Goal: Task Accomplishment & Management: Use online tool/utility

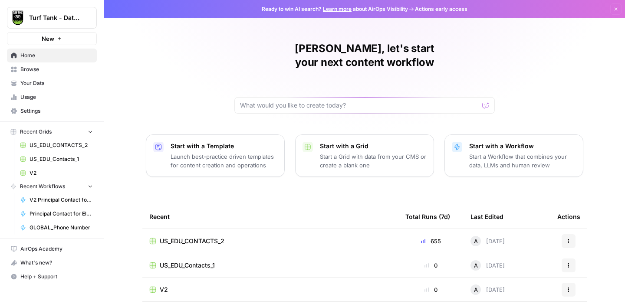
click at [35, 81] on span "Your Data" at bounding box center [56, 83] width 72 height 8
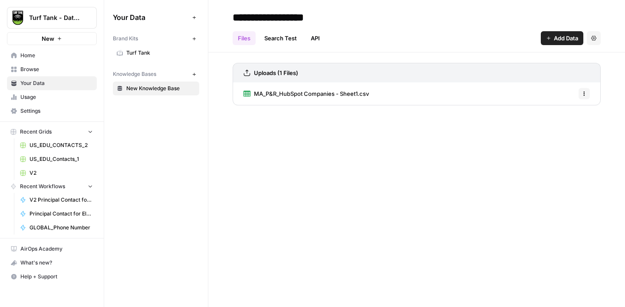
click at [36, 52] on span "Home" at bounding box center [56, 56] width 72 height 8
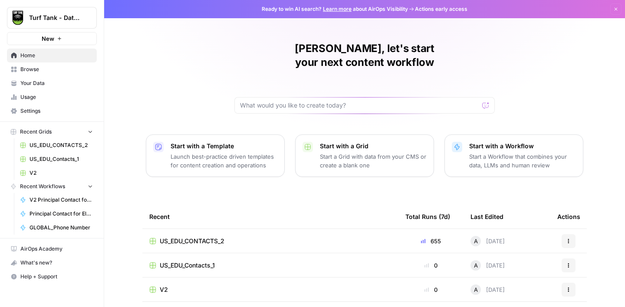
click at [58, 35] on button "New" at bounding box center [52, 38] width 90 height 13
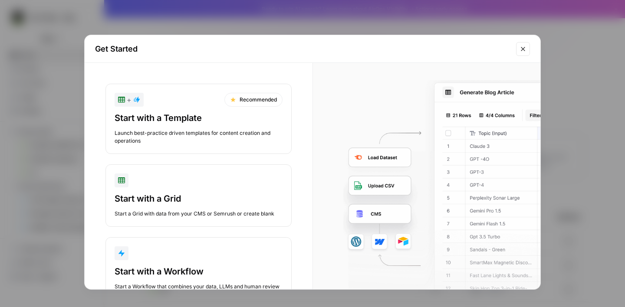
scroll to position [31, 0]
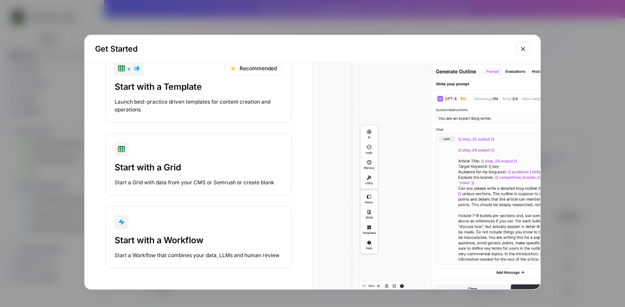
click at [213, 215] on div "button" at bounding box center [199, 222] width 168 height 14
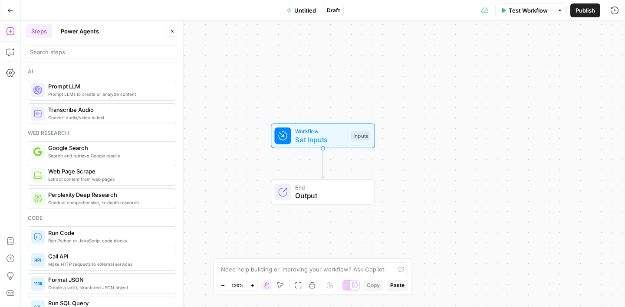
click at [305, 10] on span "Untitled" at bounding box center [305, 10] width 22 height 9
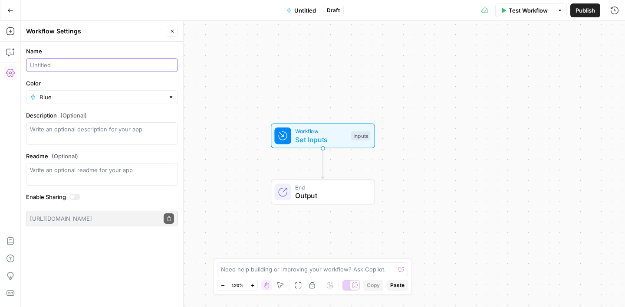
click at [89, 61] on input "Name" at bounding box center [102, 65] width 144 height 9
paste input "[US_SC] Data for Companies to Import to HubSpot"
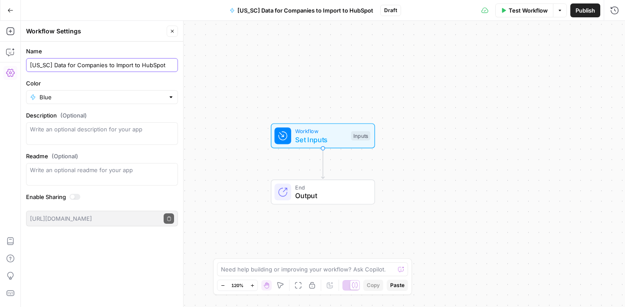
type input "[US_SC] Data for Companies to Import to HubSpot"
click at [219, 86] on div "Workflow Set Inputs Inputs End Output" at bounding box center [323, 164] width 604 height 286
click at [315, 137] on span "Set Inputs" at bounding box center [321, 139] width 52 height 10
click at [527, 62] on span "Add Field" at bounding box center [526, 59] width 25 height 9
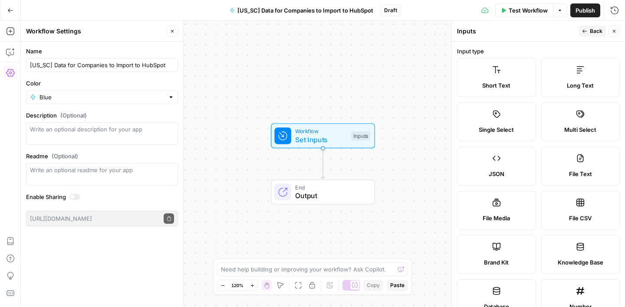
scroll to position [3, 0]
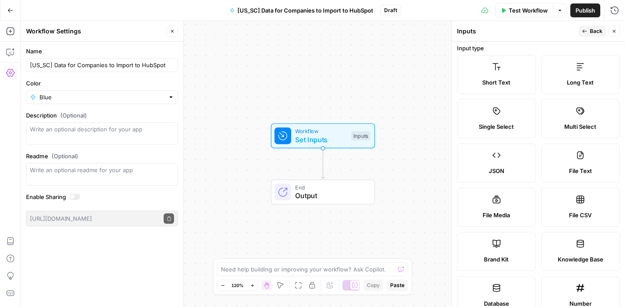
click at [492, 73] on label "Short Text" at bounding box center [496, 74] width 79 height 39
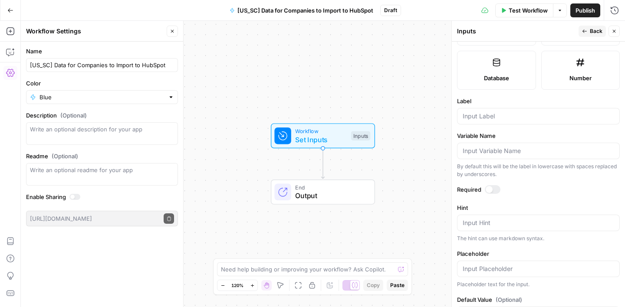
scroll to position [262, 0]
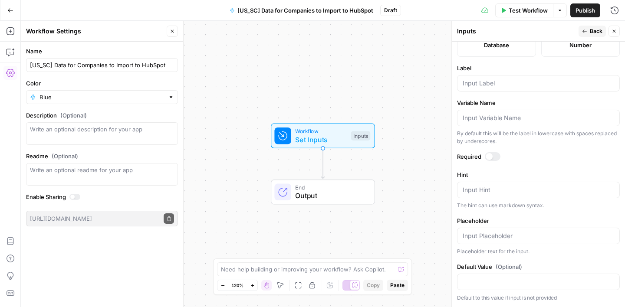
click at [478, 88] on div at bounding box center [538, 83] width 163 height 16
type input "Club Name"
click at [507, 105] on label "Variable Name" at bounding box center [538, 102] width 163 height 9
click at [507, 114] on input "Variable Name" at bounding box center [537, 118] width 151 height 9
click at [592, 28] on span "Back" at bounding box center [595, 31] width 13 height 8
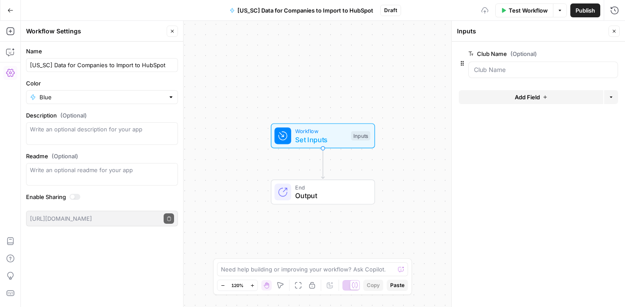
click at [516, 96] on span "Add Field" at bounding box center [526, 97] width 25 height 9
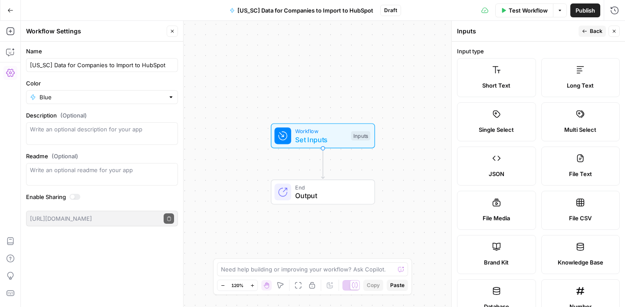
click at [506, 79] on label "Short Text" at bounding box center [496, 77] width 79 height 39
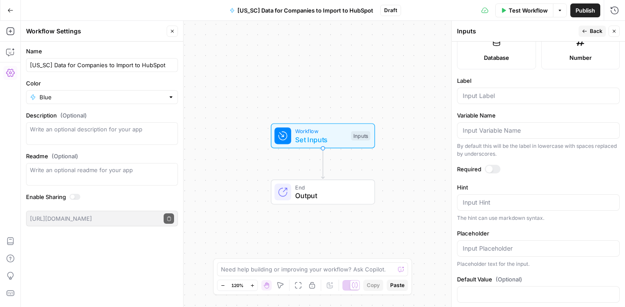
scroll to position [248, 0]
click at [499, 102] on div at bounding box center [538, 97] width 163 height 16
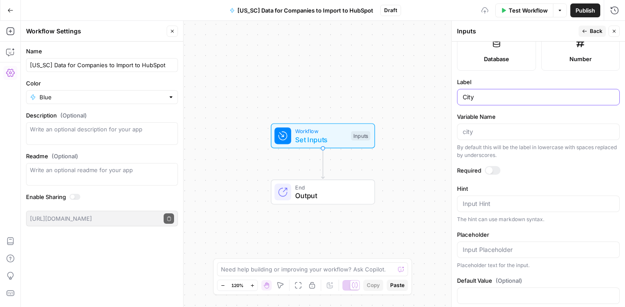
type input "City"
click at [507, 115] on label "Variable Name" at bounding box center [538, 116] width 163 height 9
click at [507, 128] on input "Variable Name" at bounding box center [537, 132] width 151 height 9
click at [591, 30] on span "Back" at bounding box center [595, 31] width 13 height 8
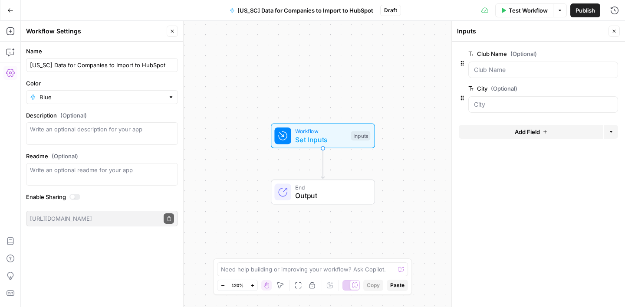
click at [512, 135] on button "Add Field" at bounding box center [530, 132] width 144 height 14
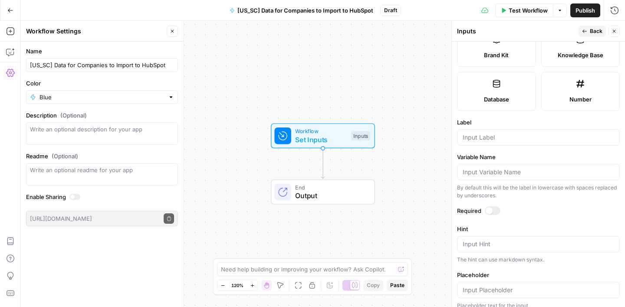
scroll to position [212, 0]
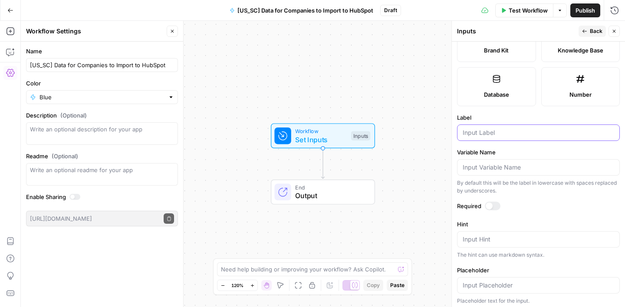
click at [485, 136] on input "Label" at bounding box center [537, 132] width 151 height 9
type input "State"
click at [510, 152] on label "Variable Name" at bounding box center [538, 152] width 163 height 9
click at [510, 163] on input "Variable Name" at bounding box center [537, 167] width 151 height 9
click at [597, 34] on span "Back" at bounding box center [595, 31] width 13 height 8
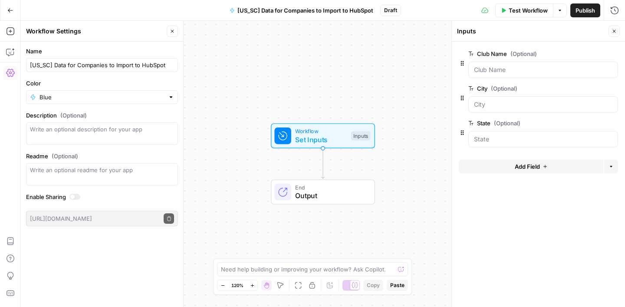
click at [512, 165] on button "Add Field" at bounding box center [530, 167] width 144 height 14
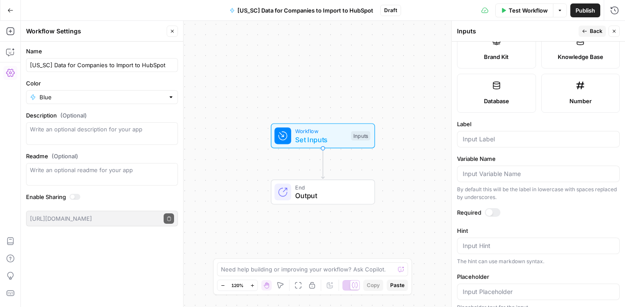
scroll to position [214, 0]
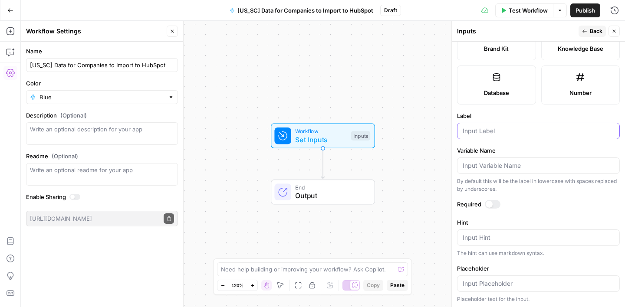
click at [493, 130] on input "Label" at bounding box center [537, 131] width 151 height 9
type input "sport"
click at [531, 154] on label "Variable Name" at bounding box center [538, 150] width 163 height 9
click at [531, 161] on input "Variable Name" at bounding box center [537, 165] width 151 height 9
click at [595, 28] on span "Back" at bounding box center [595, 31] width 13 height 8
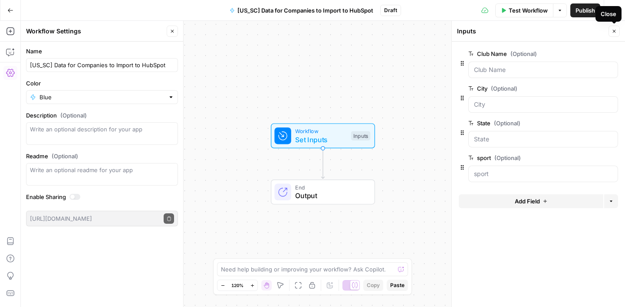
click at [615, 34] on button "Close" at bounding box center [613, 31] width 11 height 11
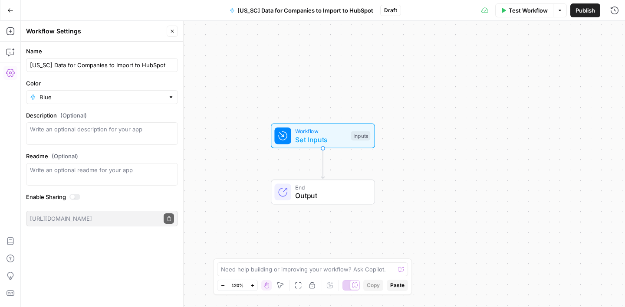
click at [172, 31] on icon "button" at bounding box center [172, 31] width 3 height 3
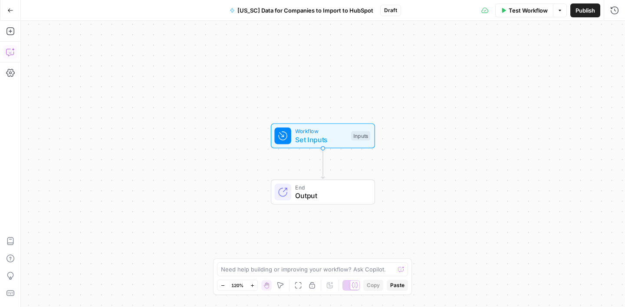
click at [11, 55] on icon "button" at bounding box center [10, 52] width 9 height 9
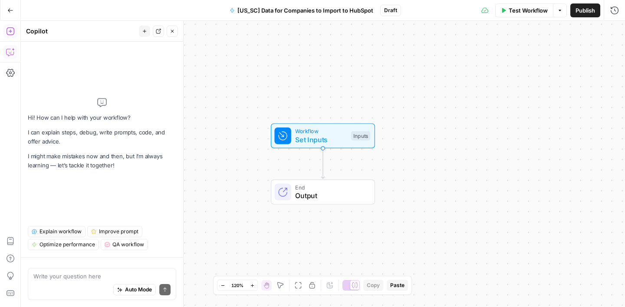
click at [4, 34] on button "Add Steps" at bounding box center [10, 31] width 14 height 14
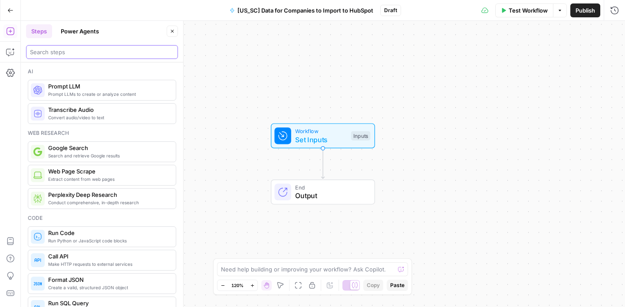
click at [80, 50] on input "search" at bounding box center [102, 52] width 144 height 9
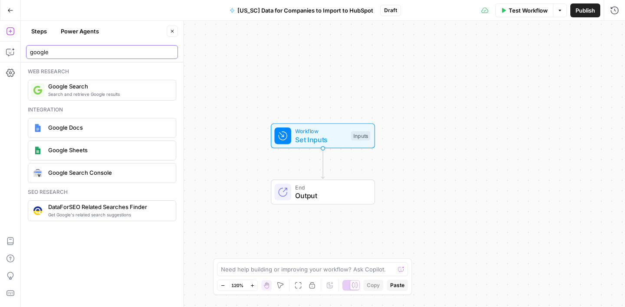
type input "google"
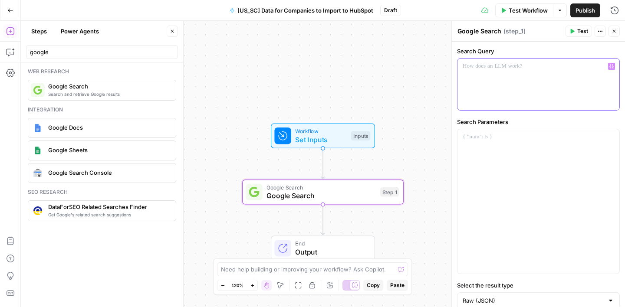
click at [497, 69] on p at bounding box center [537, 66] width 151 height 9
click at [612, 67] on icon "button" at bounding box center [611, 67] width 4 height 4
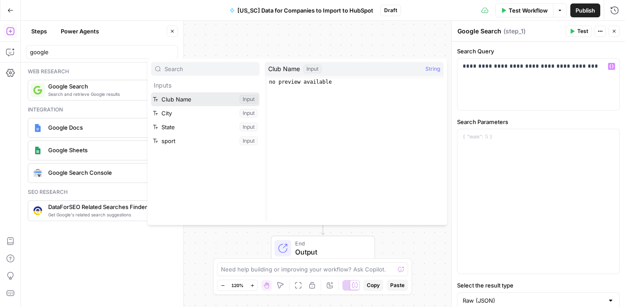
click at [174, 98] on button "Select variable Club Name" at bounding box center [205, 99] width 108 height 14
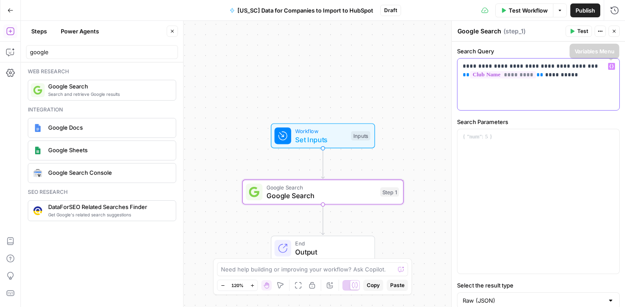
click at [611, 66] on icon "button" at bounding box center [611, 66] width 4 height 4
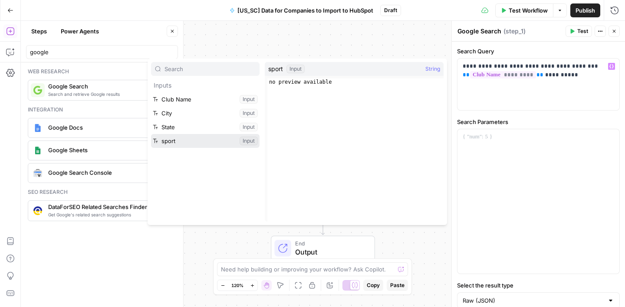
click at [187, 139] on button "Select variable sport" at bounding box center [205, 141] width 108 height 14
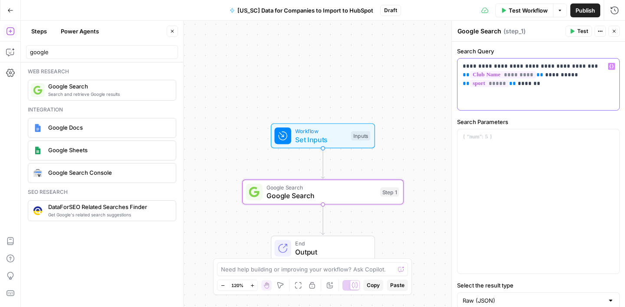
click at [613, 66] on span "Variables Menu" at bounding box center [613, 66] width 0 height 0
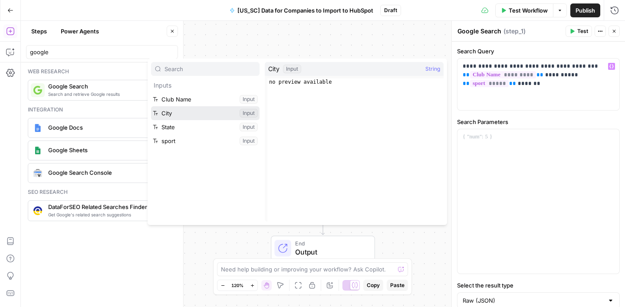
click at [184, 111] on button "Select variable City" at bounding box center [205, 113] width 108 height 14
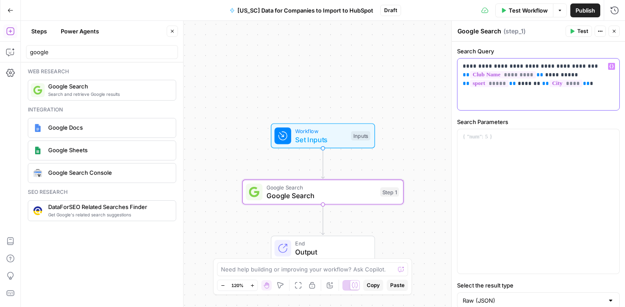
click at [608, 67] on button "Variables Menu" at bounding box center [611, 66] width 7 height 7
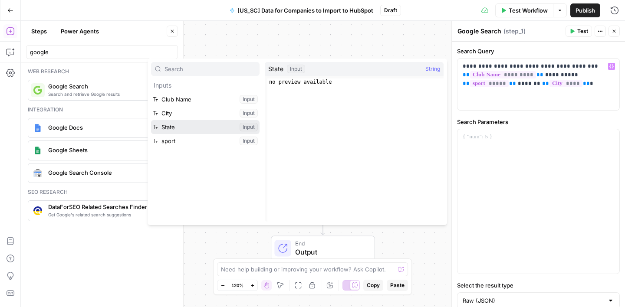
click at [211, 127] on button "Select variable State" at bounding box center [205, 127] width 108 height 14
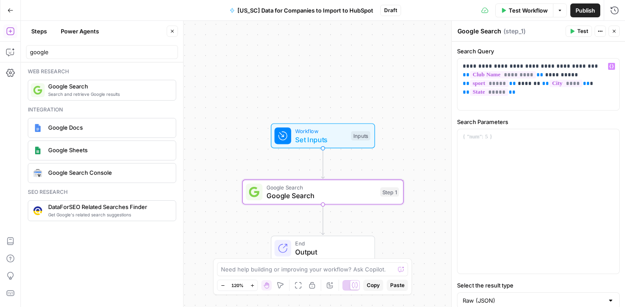
click at [468, 115] on div "**********" at bounding box center [538, 188] width 173 height 293
click at [617, 33] on button "Close" at bounding box center [613, 31] width 11 height 11
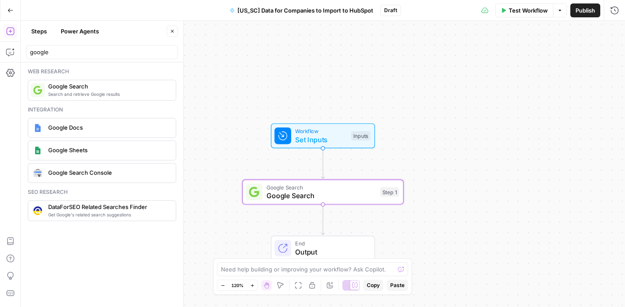
click at [173, 32] on icon "button" at bounding box center [172, 31] width 5 height 5
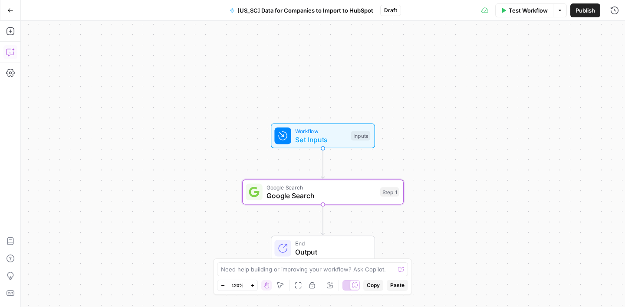
click at [7, 55] on icon "button" at bounding box center [9, 52] width 7 height 7
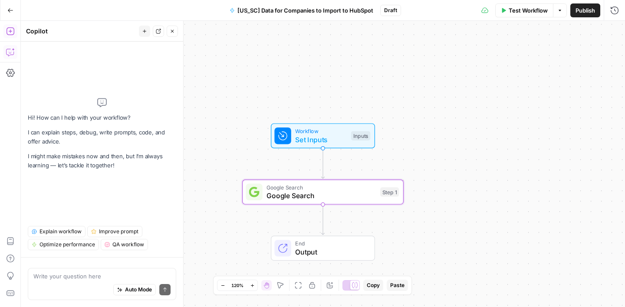
click at [10, 31] on icon "button" at bounding box center [10, 31] width 8 height 8
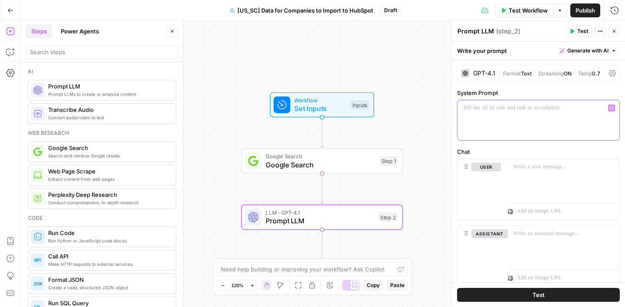
click at [493, 106] on p at bounding box center [537, 108] width 151 height 9
click at [612, 109] on icon "button" at bounding box center [611, 108] width 4 height 4
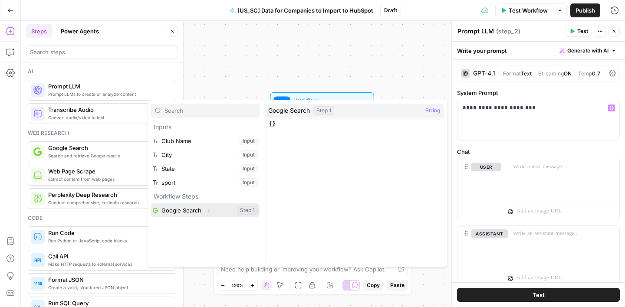
click at [194, 209] on button "Select variable Google Search" at bounding box center [205, 210] width 108 height 14
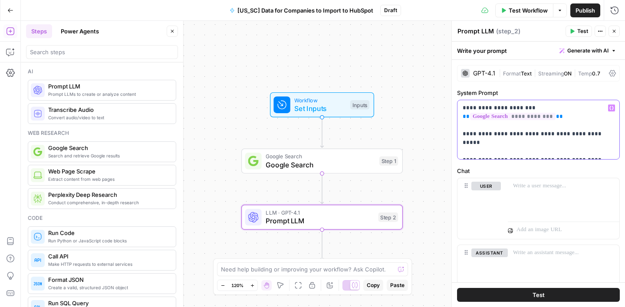
click at [551, 152] on p "**********" at bounding box center [537, 130] width 151 height 52
click at [607, 149] on p "**********" at bounding box center [537, 130] width 151 height 52
click at [465, 150] on p "**********" at bounding box center [537, 130] width 151 height 52
click at [494, 152] on p "**********" at bounding box center [537, 130] width 151 height 52
click at [474, 151] on p "**********" at bounding box center [537, 130] width 151 height 52
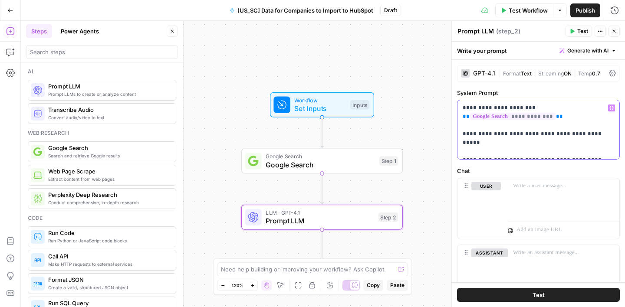
click at [513, 152] on p "**********" at bounding box center [537, 130] width 151 height 52
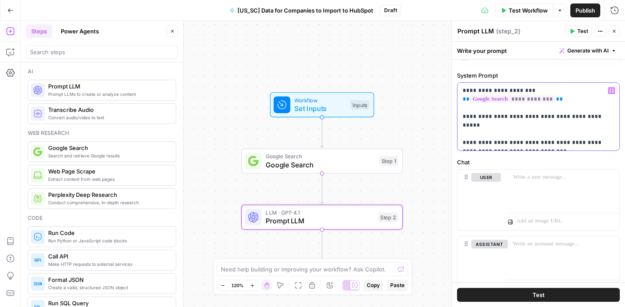
scroll to position [18, 0]
click at [522, 142] on p "**********" at bounding box center [537, 115] width 151 height 61
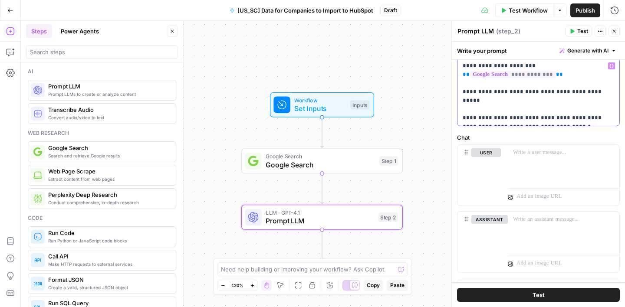
scroll to position [43, 0]
click at [560, 119] on p "**********" at bounding box center [537, 91] width 151 height 61
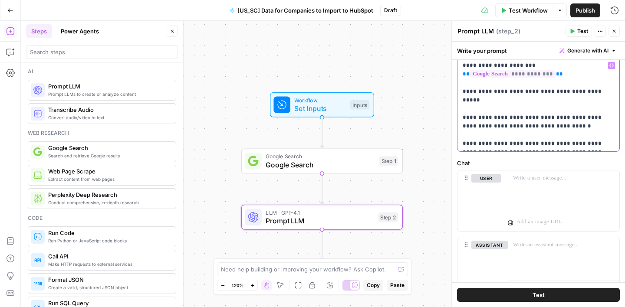
click at [510, 144] on p "**********" at bounding box center [537, 104] width 151 height 87
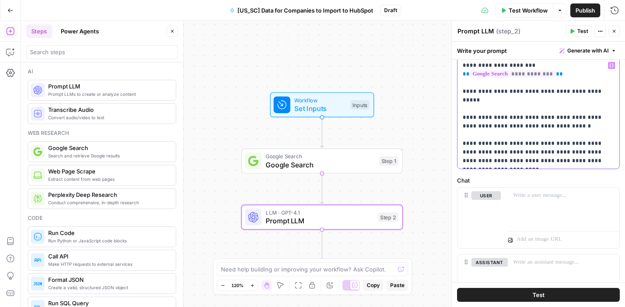
click at [518, 151] on p "**********" at bounding box center [537, 113] width 151 height 104
click at [535, 152] on p "**********" at bounding box center [537, 113] width 151 height 104
click at [578, 158] on p "**********" at bounding box center [537, 113] width 151 height 104
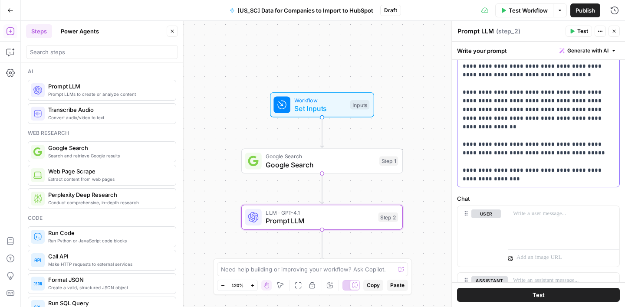
scroll to position [134, 0]
click at [528, 212] on p at bounding box center [563, 213] width 101 height 9
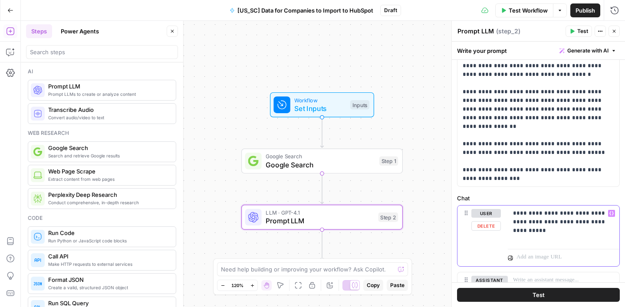
click at [513, 210] on p "**********" at bounding box center [563, 217] width 101 height 17
click at [585, 215] on p "**********" at bounding box center [563, 222] width 101 height 26
click at [563, 233] on p "**********" at bounding box center [563, 222] width 101 height 26
click at [605, 230] on p "**********" at bounding box center [563, 222] width 101 height 26
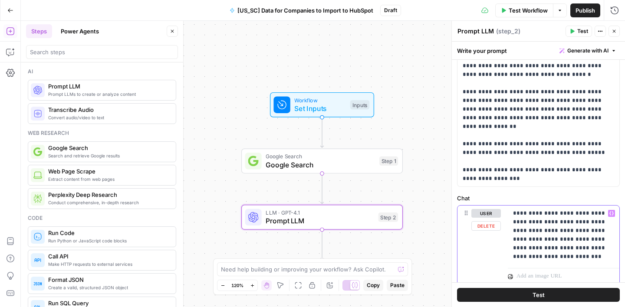
drag, startPoint x: 582, startPoint y: 250, endPoint x: 587, endPoint y: 259, distance: 11.1
click at [582, 250] on p "**********" at bounding box center [563, 235] width 101 height 52
click at [544, 261] on p "**********" at bounding box center [563, 235] width 101 height 52
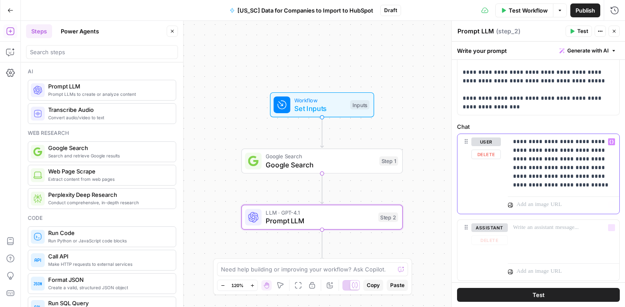
scroll to position [213, 0]
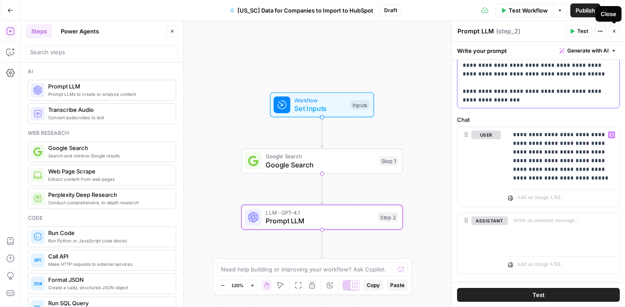
click at [574, 65] on p "**********" at bounding box center [537, 17] width 151 height 173
click at [511, 14] on span "Test Workflow" at bounding box center [527, 10] width 39 height 9
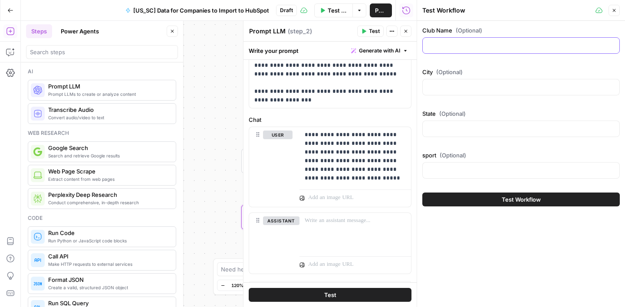
click at [477, 44] on input "Club Name (Optional)" at bounding box center [521, 45] width 186 height 9
paste input "[US_STATE] Hawks"
type input "[US_STATE] Hawks"
click at [452, 90] on input "City (Optional)" at bounding box center [521, 87] width 186 height 9
paste input "Phoenix [US_STATE]"
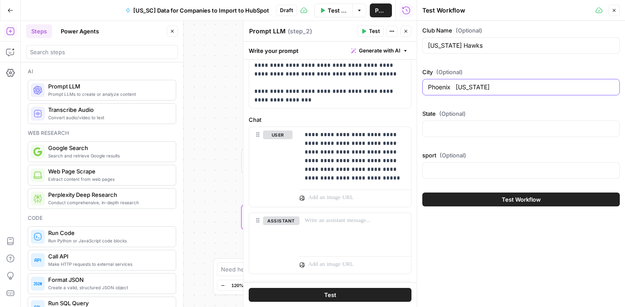
click at [464, 90] on input "Phoenix [US_STATE]" at bounding box center [521, 87] width 186 height 9
type input "Phoenix"
click at [458, 125] on input "State (Optional)" at bounding box center [521, 128] width 186 height 9
paste input "[US_STATE]"
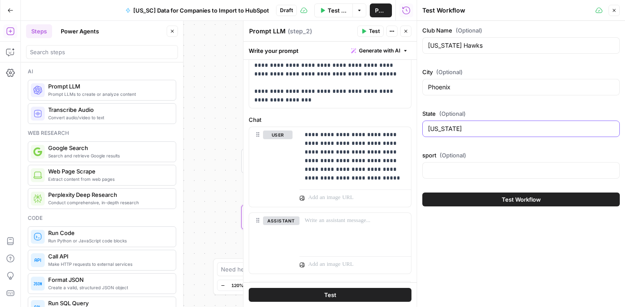
type input "[US_STATE]"
click at [458, 165] on div at bounding box center [520, 170] width 197 height 16
type input "Australian Football"
click at [501, 197] on span "Test Workflow" at bounding box center [520, 199] width 39 height 9
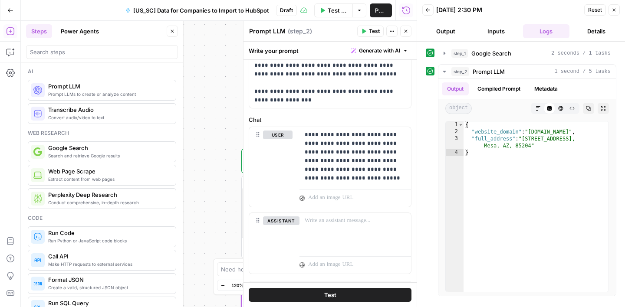
click at [379, 13] on span "Publish" at bounding box center [381, 10] width 12 height 9
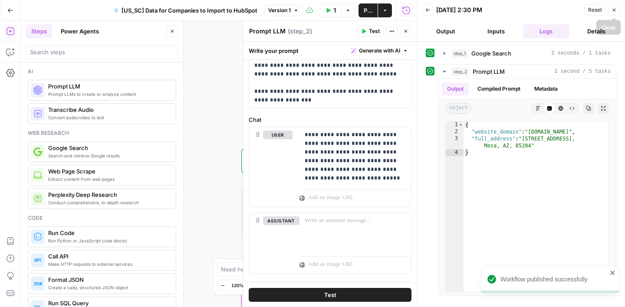
click at [610, 13] on button "Close" at bounding box center [613, 9] width 11 height 11
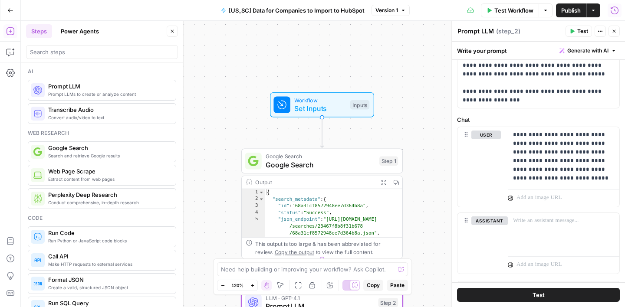
click at [9, 7] on icon "button" at bounding box center [10, 10] width 6 height 6
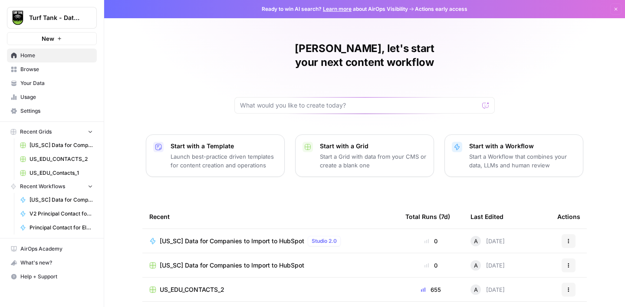
click at [58, 141] on link "[US_SC] Data for Companies to Import to HubSpot" at bounding box center [56, 145] width 81 height 14
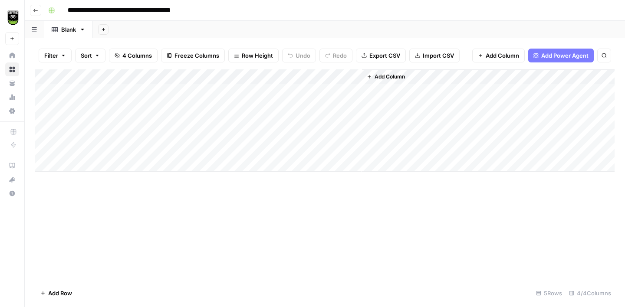
click at [444, 59] on span "Import CSV" at bounding box center [437, 55] width 31 height 9
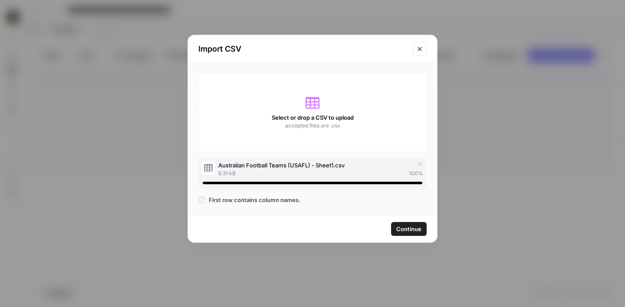
click at [412, 231] on span "Continue" at bounding box center [408, 229] width 25 height 9
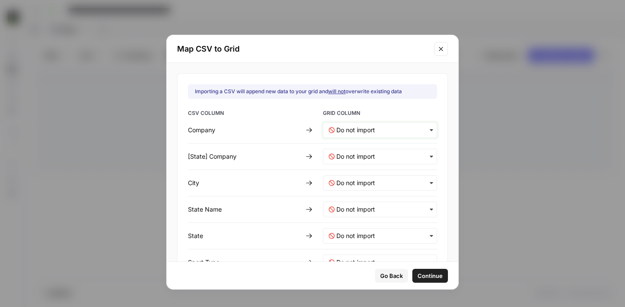
click at [359, 130] on input "text" at bounding box center [383, 130] width 95 height 9
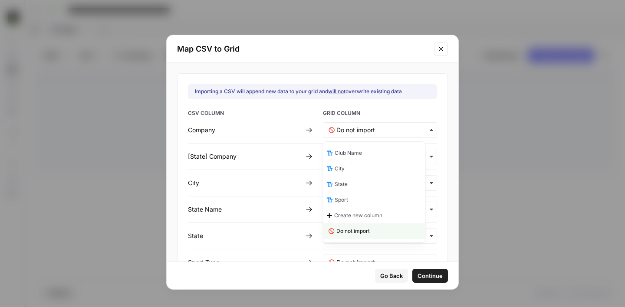
click at [353, 152] on span "Club Name" at bounding box center [347, 153] width 27 height 8
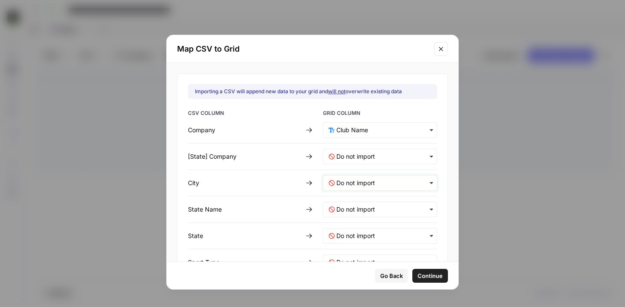
click at [351, 187] on input "text" at bounding box center [383, 183] width 95 height 9
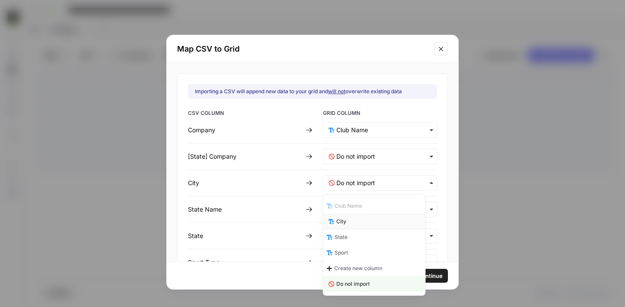
click at [356, 217] on div "City" at bounding box center [374, 222] width 102 height 16
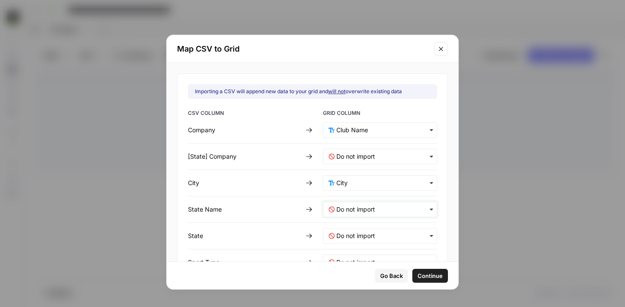
click at [359, 211] on Name-mapping "text" at bounding box center [383, 209] width 95 height 9
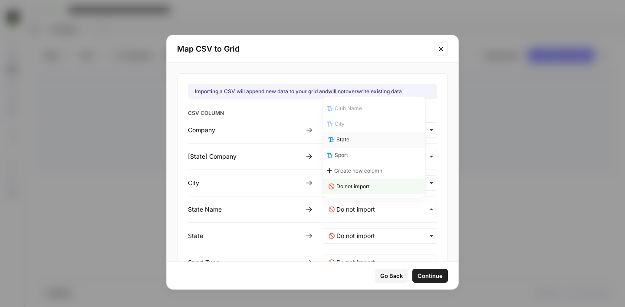
click at [346, 142] on span "State" at bounding box center [342, 140] width 13 height 8
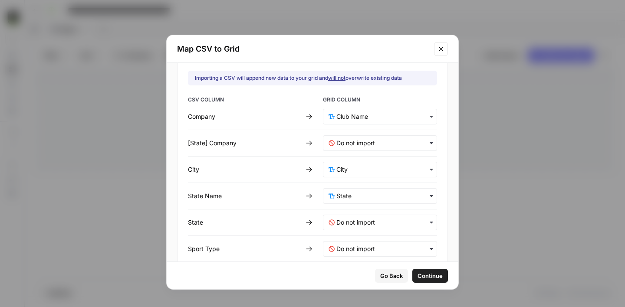
scroll to position [28, 0]
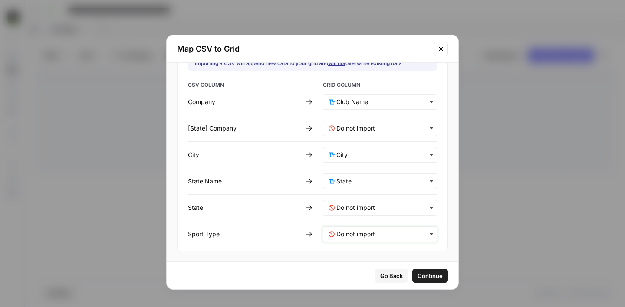
click at [352, 235] on Type-mapping "text" at bounding box center [383, 234] width 95 height 9
click at [350, 182] on div "Sport" at bounding box center [374, 180] width 102 height 16
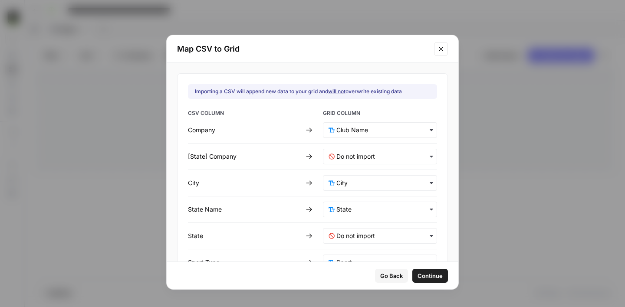
click at [417, 276] on span "Continue" at bounding box center [429, 276] width 25 height 9
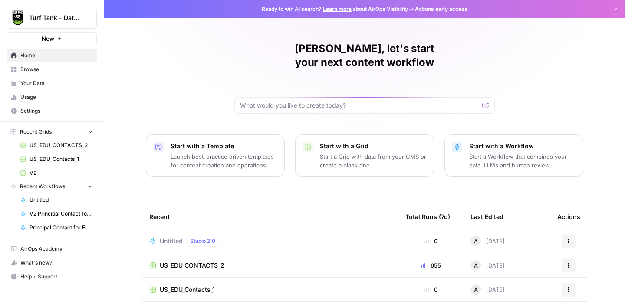
click at [70, 41] on button "New" at bounding box center [52, 38] width 90 height 13
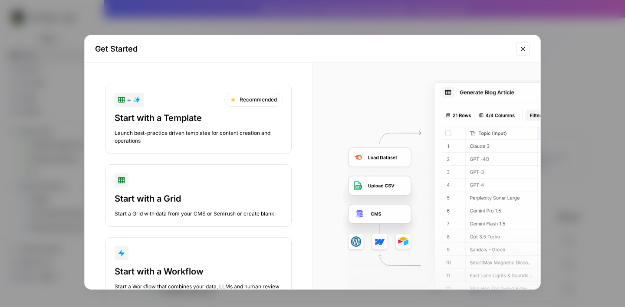
click at [202, 176] on div "button" at bounding box center [199, 180] width 168 height 14
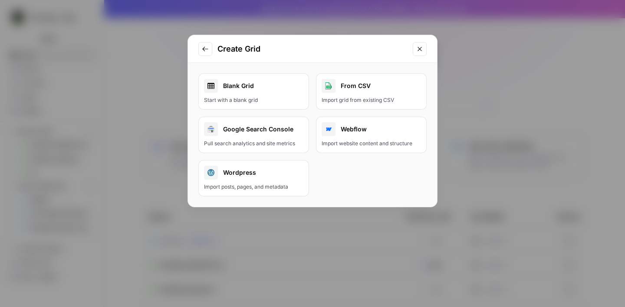
click at [277, 87] on div "Blank Grid" at bounding box center [253, 86] width 99 height 14
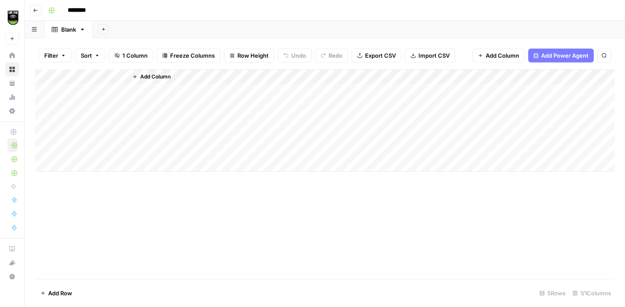
click at [88, 9] on input "********" at bounding box center [88, 10] width 49 height 14
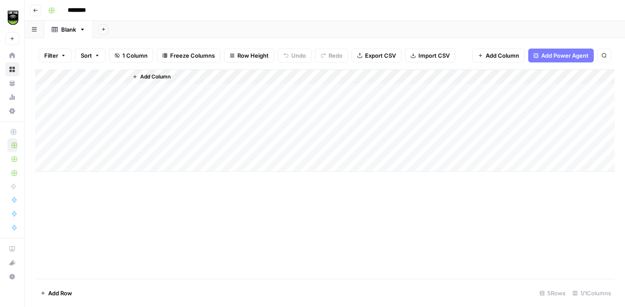
click at [88, 9] on input "********" at bounding box center [88, 10] width 49 height 14
type input "**********"
click at [147, 32] on div "Add Sheet" at bounding box center [359, 29] width 532 height 17
click at [95, 73] on div "Add Column" at bounding box center [324, 120] width 579 height 102
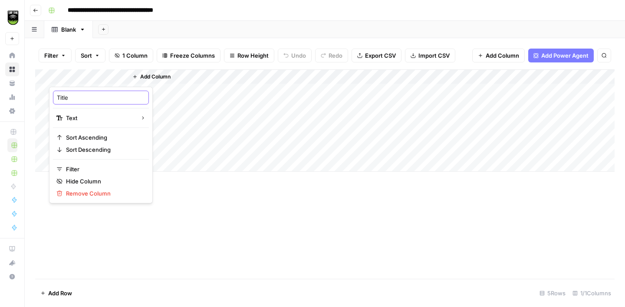
click at [92, 96] on input "Title" at bounding box center [101, 97] width 88 height 9
type input "Company Name"
click at [69, 9] on input "**********" at bounding box center [128, 10] width 129 height 14
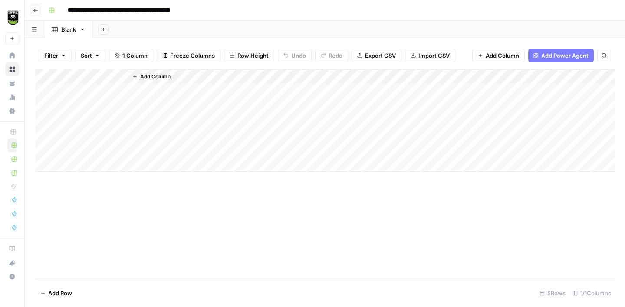
type input "**********"
click at [106, 229] on div "Add Column" at bounding box center [324, 173] width 579 height 209
click at [79, 79] on div "Add Column" at bounding box center [324, 120] width 579 height 102
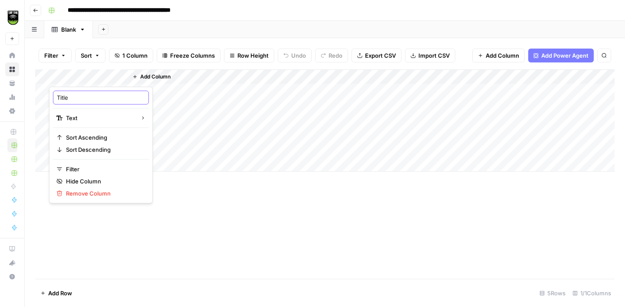
click at [83, 100] on input "Title" at bounding box center [101, 97] width 88 height 9
type input "S"
type input "Club Name"
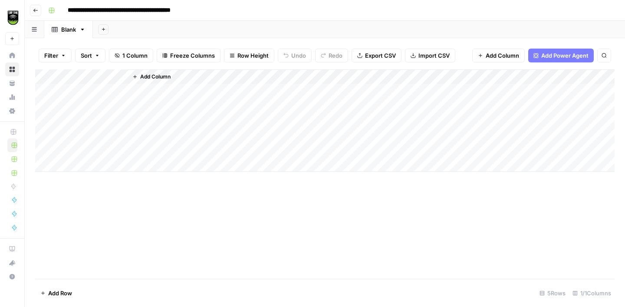
click at [83, 211] on div "Add Column" at bounding box center [324, 173] width 579 height 209
click at [151, 72] on button "Add Column" at bounding box center [151, 76] width 45 height 11
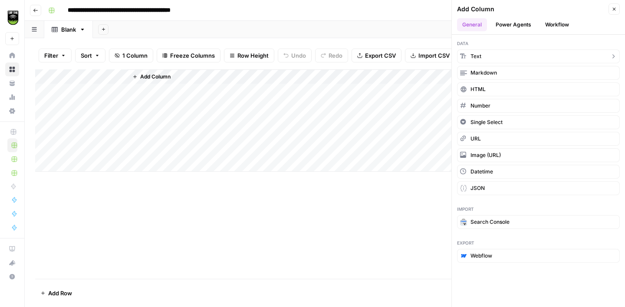
click at [478, 60] on button "Text" at bounding box center [538, 56] width 163 height 14
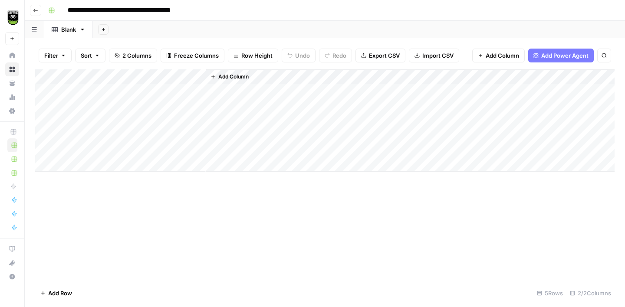
click at [167, 77] on div "Add Column" at bounding box center [324, 120] width 579 height 102
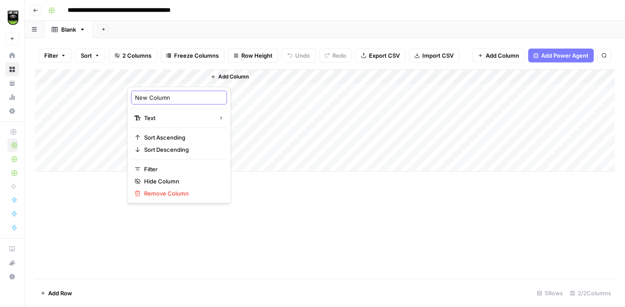
click at [160, 95] on input "New Column" at bounding box center [179, 97] width 88 height 9
type input "City"
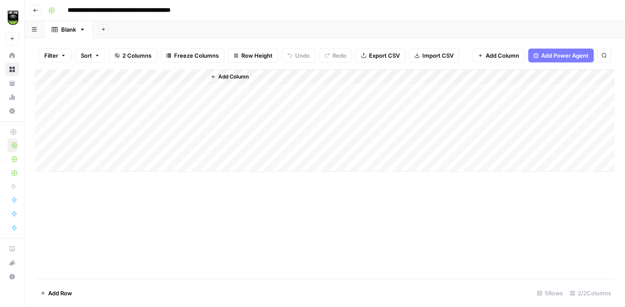
click at [224, 72] on button "Add Column" at bounding box center [229, 76] width 45 height 11
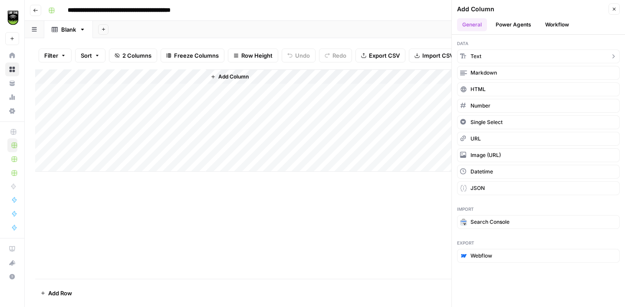
click at [519, 55] on button "Text" at bounding box center [538, 56] width 163 height 14
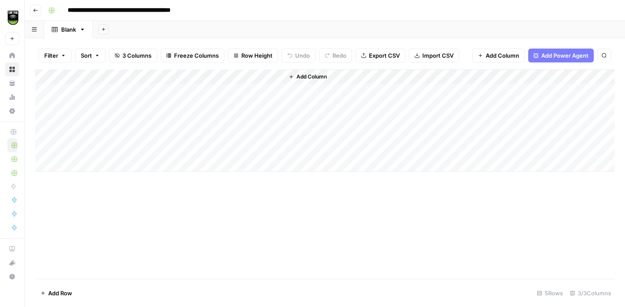
click at [252, 75] on div "Add Column" at bounding box center [324, 120] width 579 height 102
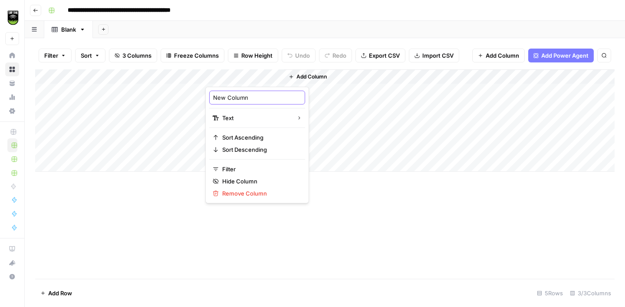
click at [235, 96] on input "New Column" at bounding box center [257, 97] width 88 height 9
type input "State"
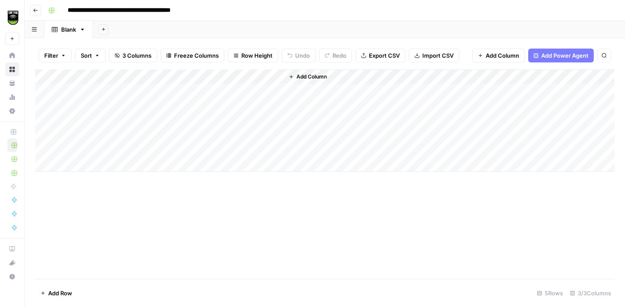
click at [94, 12] on input "**********" at bounding box center [141, 10] width 154 height 14
click at [108, 10] on input "**********" at bounding box center [141, 10] width 154 height 14
click at [298, 78] on span "Add Column" at bounding box center [311, 77] width 30 height 8
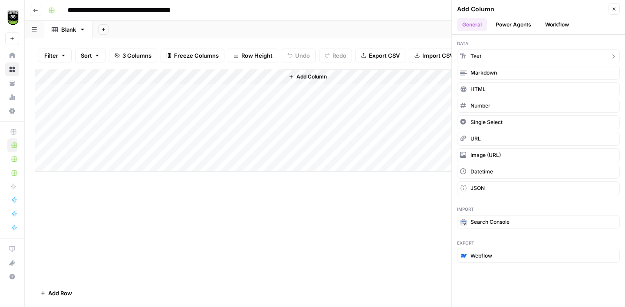
click at [528, 50] on button "Text" at bounding box center [538, 56] width 163 height 14
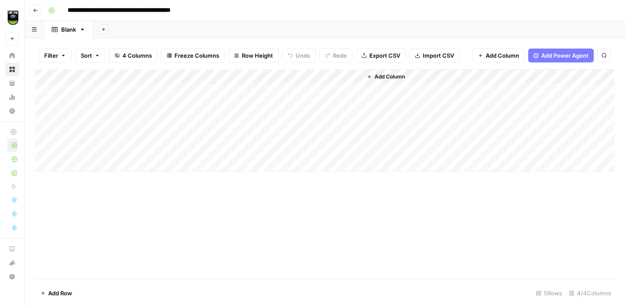
click at [328, 74] on div "Add Column" at bounding box center [324, 120] width 579 height 102
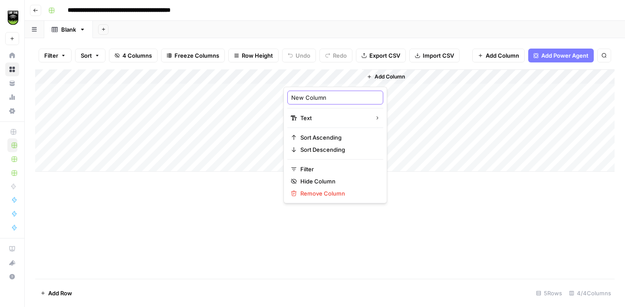
click at [317, 99] on input "New Column" at bounding box center [335, 97] width 88 height 9
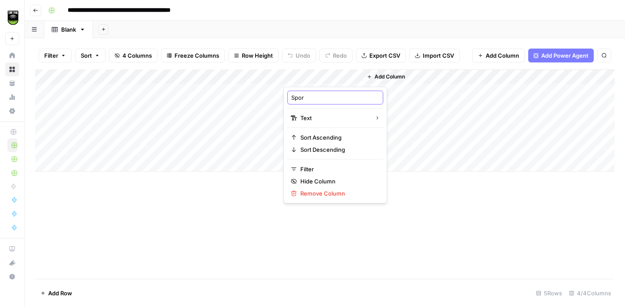
type input "Sport"
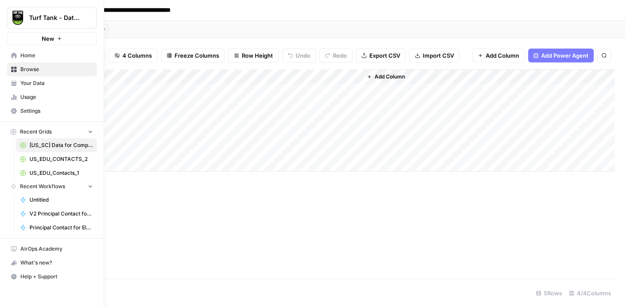
click at [8, 56] on link "Home" at bounding box center [52, 56] width 90 height 14
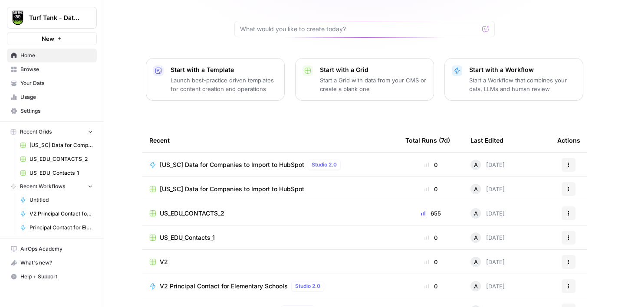
scroll to position [92, 0]
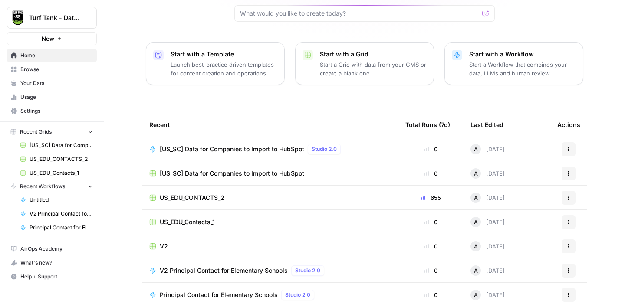
click at [231, 266] on span "V2 Principal Contact for Elementary Schools" at bounding box center [224, 270] width 128 height 9
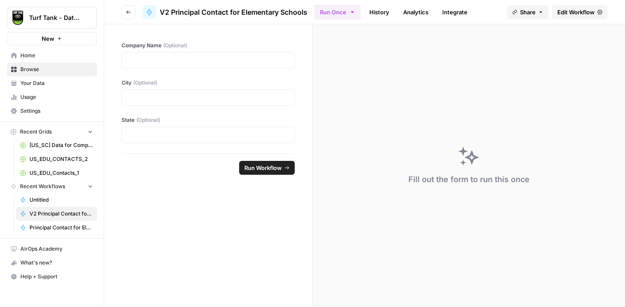
click at [564, 14] on span "Edit Workflow" at bounding box center [575, 12] width 37 height 9
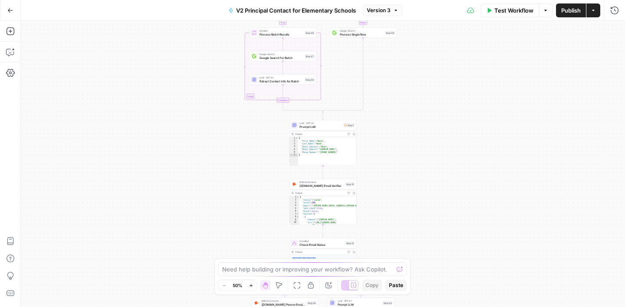
type textarea "**********"
click at [332, 147] on div "{ "First_Name" : "None" , "Last_Name" : "None" , "Email_Address" : "None" , "Em…" at bounding box center [327, 154] width 59 height 35
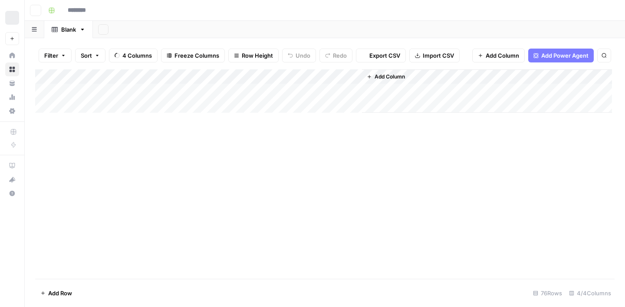
type input "**********"
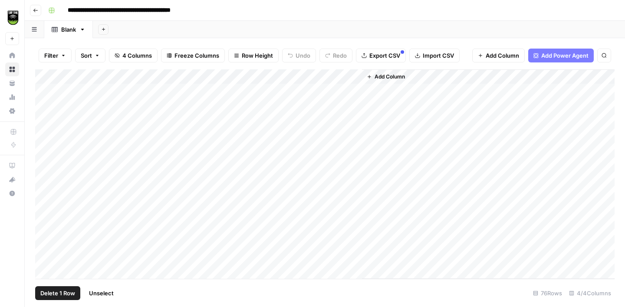
click at [44, 93] on div "Add Column" at bounding box center [324, 173] width 579 height 209
click at [44, 106] on div "Add Column" at bounding box center [324, 173] width 579 height 209
click at [45, 118] on div "Add Column" at bounding box center [324, 173] width 579 height 209
click at [44, 134] on div "Add Column" at bounding box center [324, 173] width 579 height 209
click at [43, 151] on div "Add Column" at bounding box center [324, 173] width 579 height 209
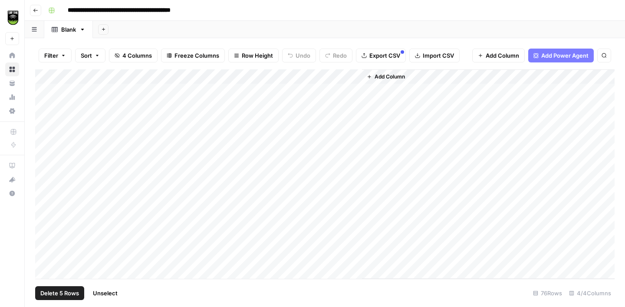
click at [63, 294] on span "Delete 5 Rows" at bounding box center [59, 293] width 39 height 9
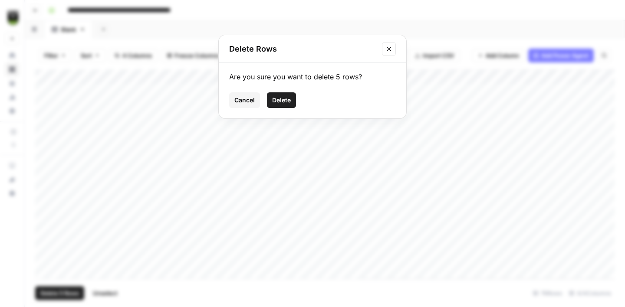
click at [279, 97] on span "Delete" at bounding box center [281, 100] width 19 height 9
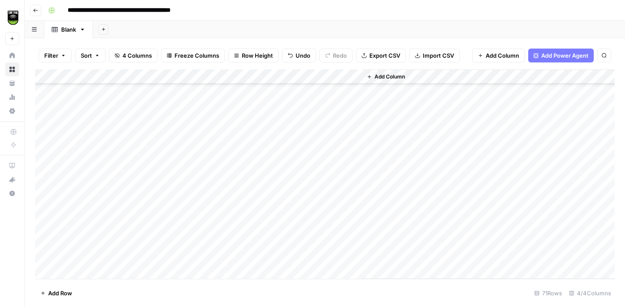
scroll to position [242, 0]
click at [399, 70] on div "Add Column" at bounding box center [488, 173] width 252 height 209
click at [396, 72] on button "Add Column" at bounding box center [385, 76] width 45 height 11
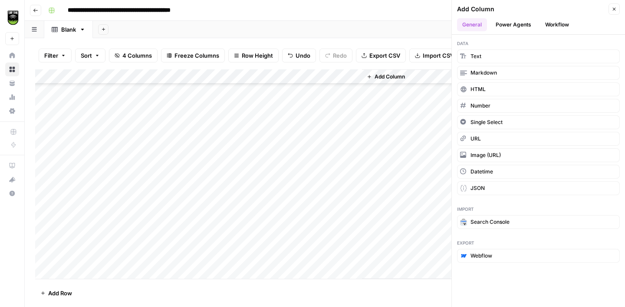
click at [544, 24] on button "Workflow" at bounding box center [557, 24] width 34 height 13
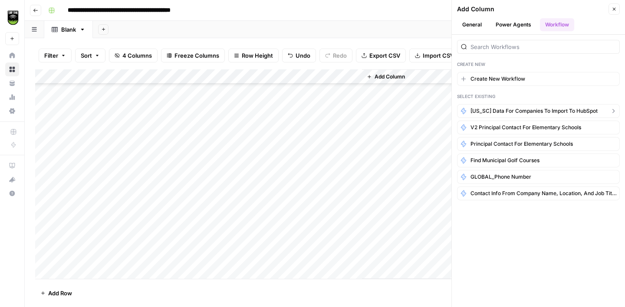
click at [481, 114] on span "[US_SC] Data for Companies to Import to HubSpot" at bounding box center [533, 111] width 127 height 8
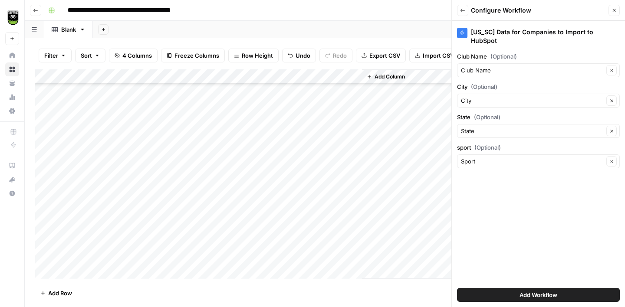
click at [516, 293] on button "Add Workflow" at bounding box center [538, 295] width 163 height 14
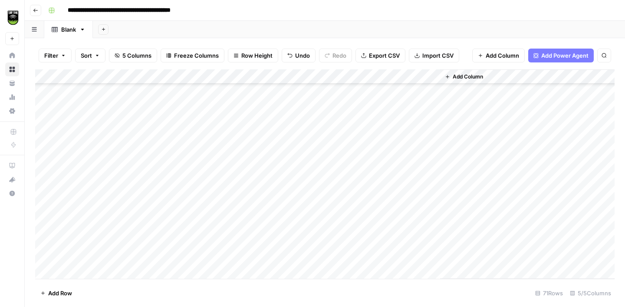
scroll to position [152, 0]
click at [434, 80] on div "Add Column" at bounding box center [324, 173] width 579 height 209
click at [442, 92] on span "All Rows" at bounding box center [462, 96] width 55 height 9
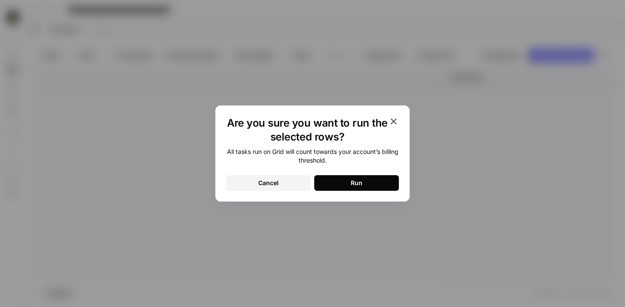
click at [352, 179] on div "Run" at bounding box center [356, 183] width 12 height 9
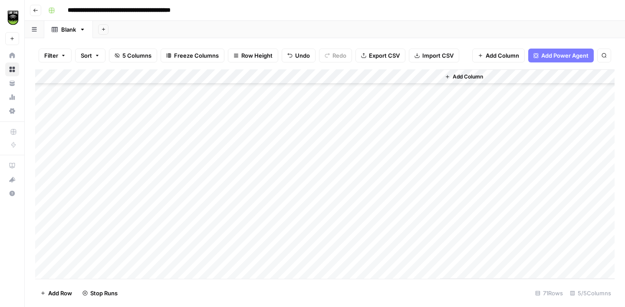
scroll to position [0, 0]
click at [422, 91] on div "Add Column" at bounding box center [324, 173] width 579 height 209
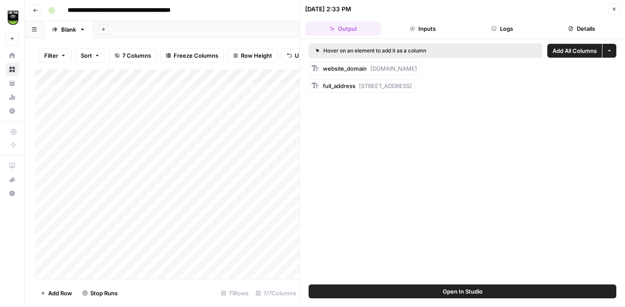
click at [574, 29] on button "Details" at bounding box center [581, 29] width 76 height 14
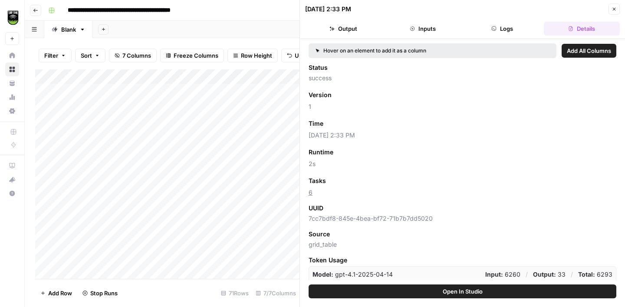
click at [358, 180] on span "Add as Column" at bounding box center [352, 181] width 38 height 8
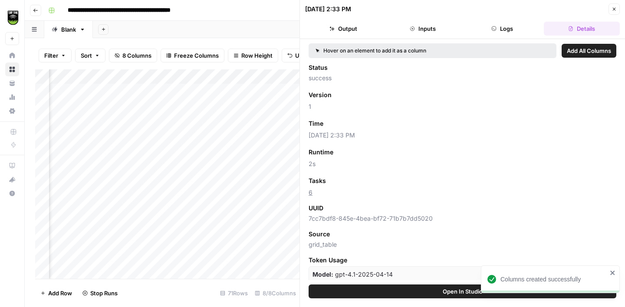
click at [612, 9] on icon "button" at bounding box center [613, 9] width 5 height 5
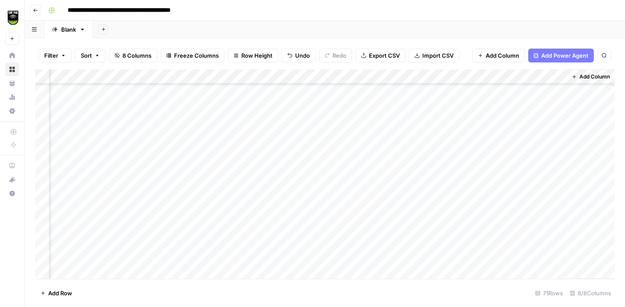
scroll to position [866, 108]
click at [377, 58] on span "Export CSV" at bounding box center [384, 55] width 31 height 9
